Goal: Obtain resource: Download file/media

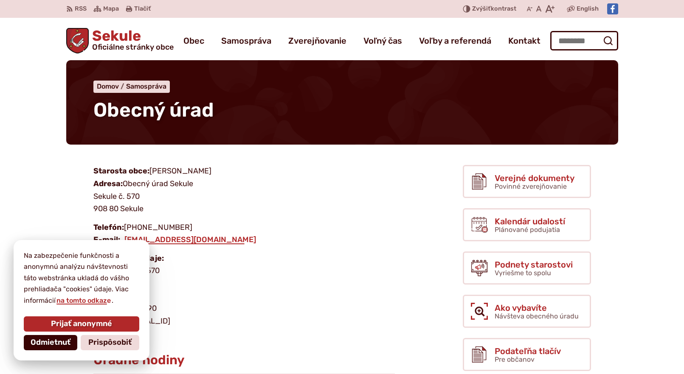
click at [44, 339] on span "Odmietnuť" at bounding box center [51, 342] width 40 height 9
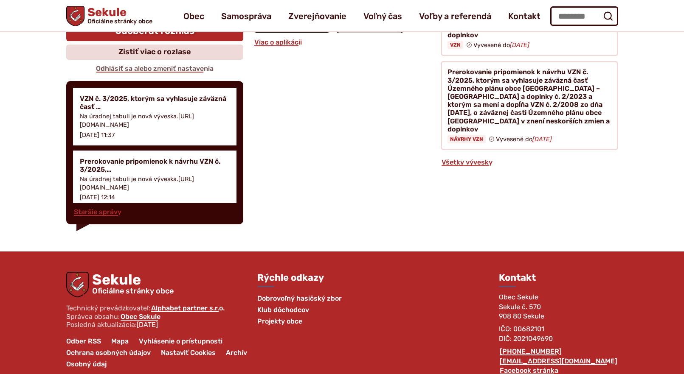
scroll to position [909, 0]
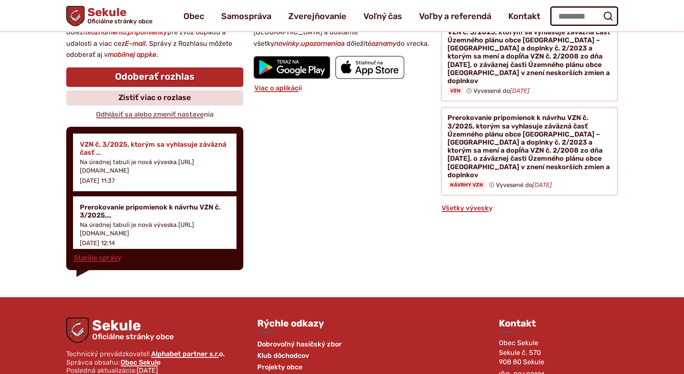
click at [114, 146] on h4 "VZN č. 3/2025, ktorým sa vyhlasuje záväzná časť …" at bounding box center [155, 148] width 150 height 16
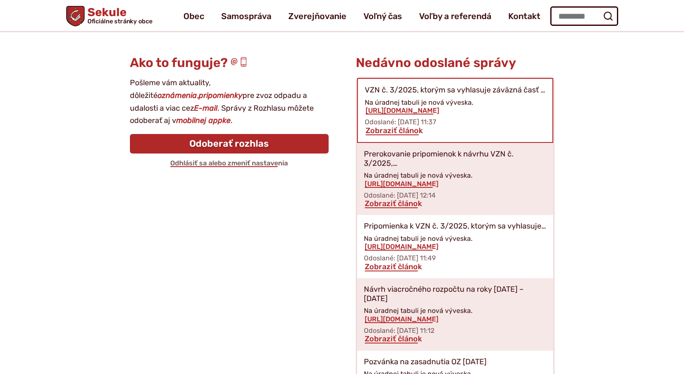
scroll to position [37, 0]
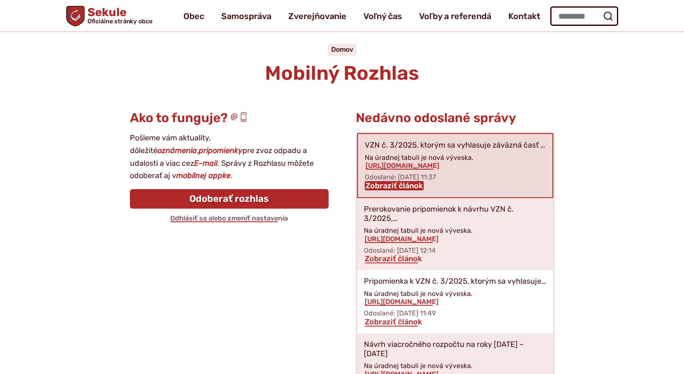
click at [387, 185] on link "Zobraziť článok" at bounding box center [393, 185] width 59 height 9
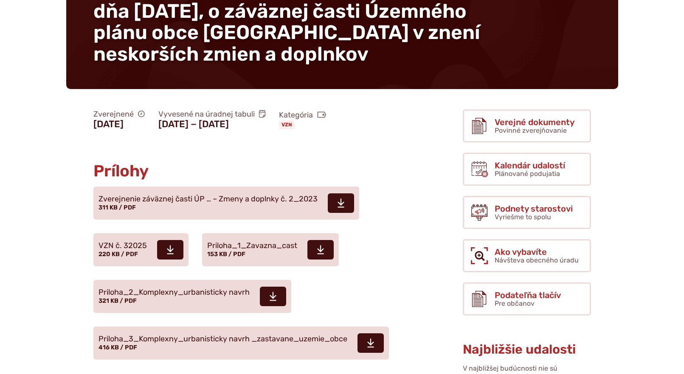
scroll to position [255, 0]
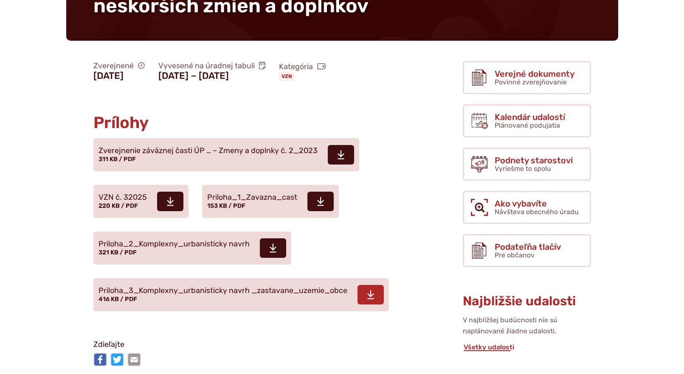
click at [374, 290] on icon at bounding box center [371, 295] width 8 height 10
click at [274, 243] on icon at bounding box center [273, 248] width 8 height 10
click at [172, 197] on use at bounding box center [170, 201] width 7 height 9
click at [343, 150] on icon at bounding box center [341, 155] width 8 height 10
click at [272, 243] on icon at bounding box center [273, 248] width 8 height 10
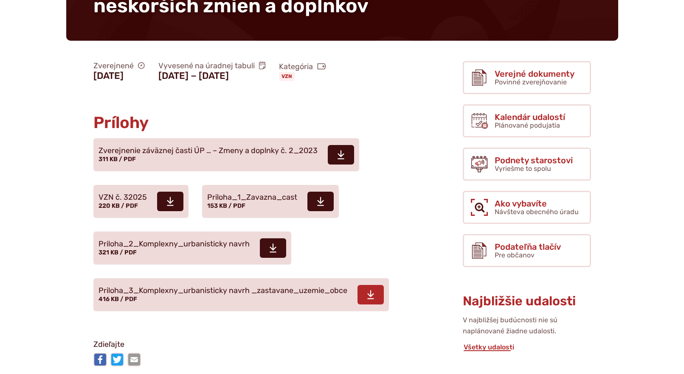
click at [169, 287] on span "Priloha_3_Komplexny_urbanisticky navrh _zastavane_uzemie_obce" at bounding box center [222, 291] width 249 height 8
